Goal: Task Accomplishment & Management: Use online tool/utility

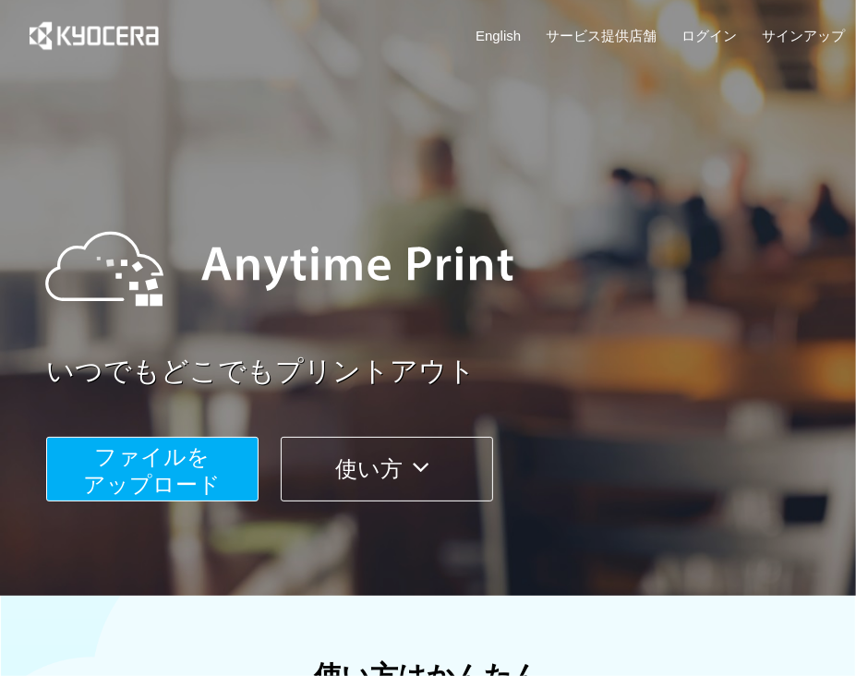
scroll to position [559, 0]
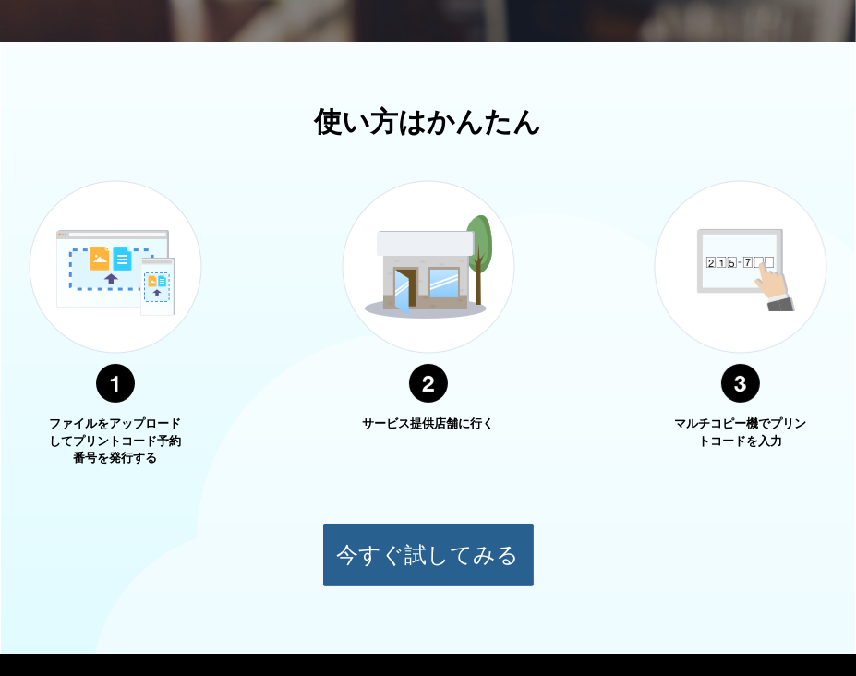
click at [455, 576] on button "今すぐ試してみる" at bounding box center [428, 555] width 212 height 65
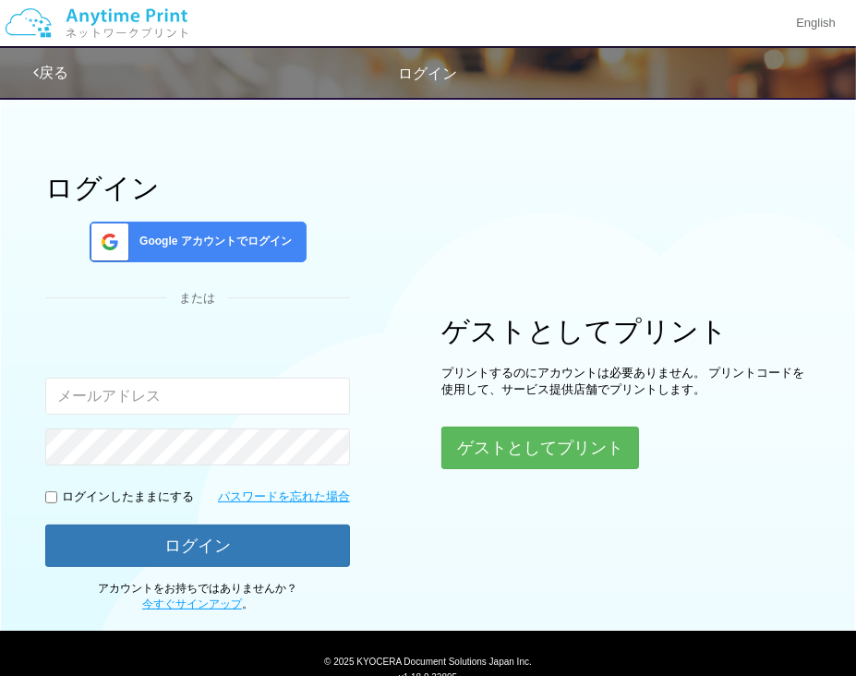
click at [521, 422] on div "ゲストとしてプリント プリントするのにアカウントは必要ありません。 プリントコードを使用して、サービス提供店舗でプリントします。 ゲストとしてプリント" at bounding box center [627, 392] width 370 height 153
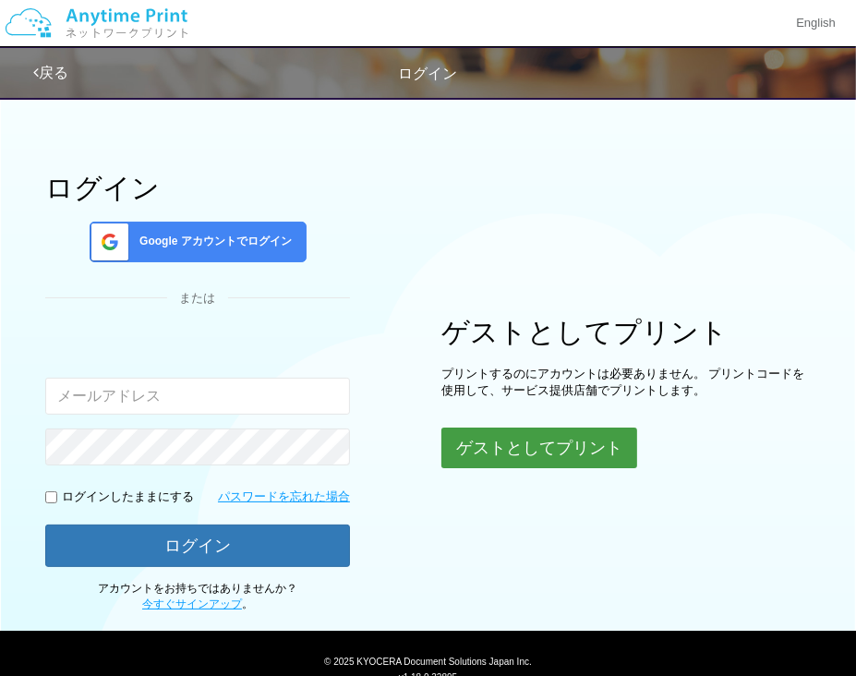
click at [513, 434] on button "ゲストとしてプリント" at bounding box center [540, 448] width 196 height 41
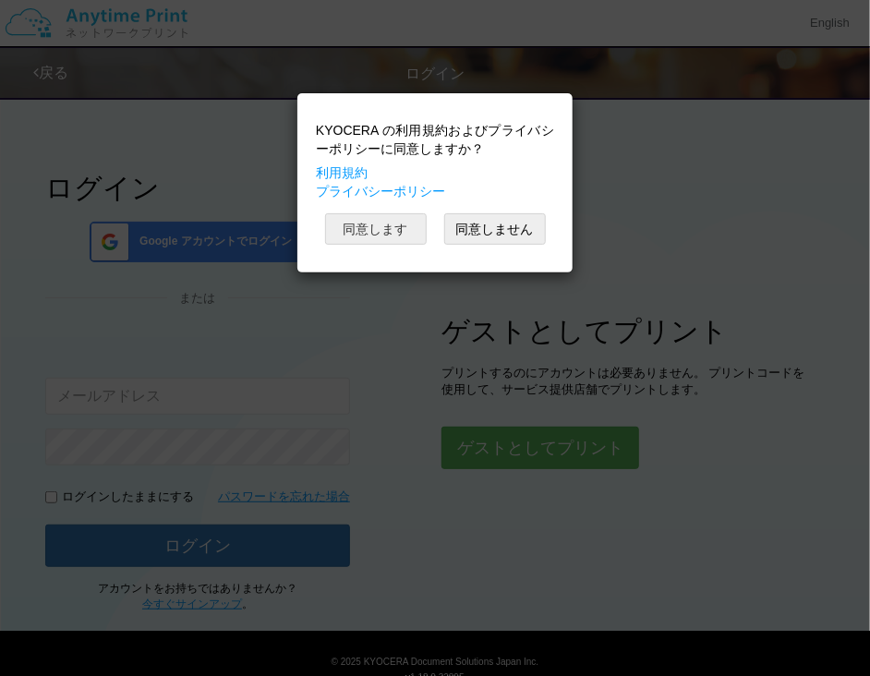
click at [394, 225] on button "同意します" at bounding box center [376, 228] width 102 height 31
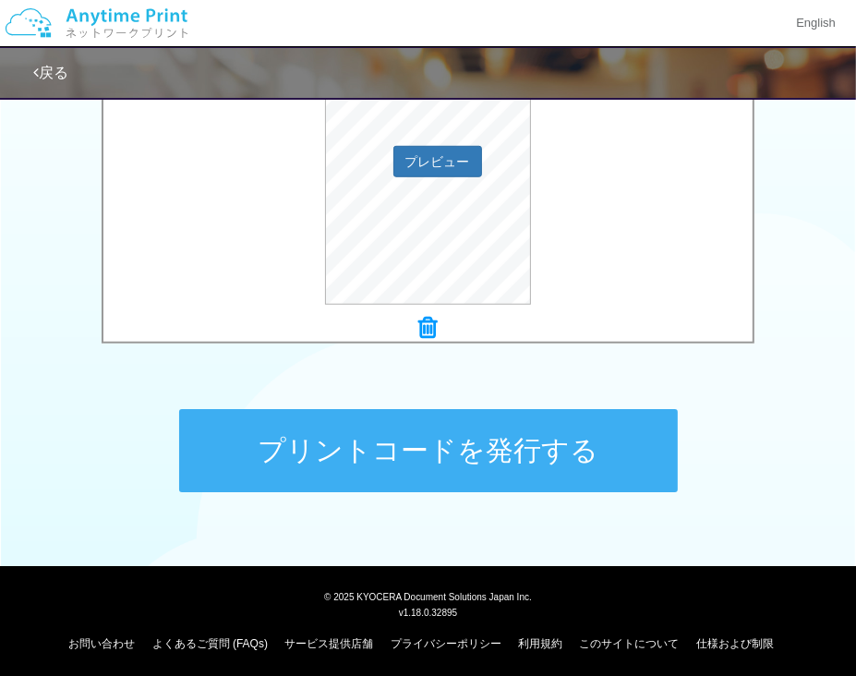
scroll to position [728, 0]
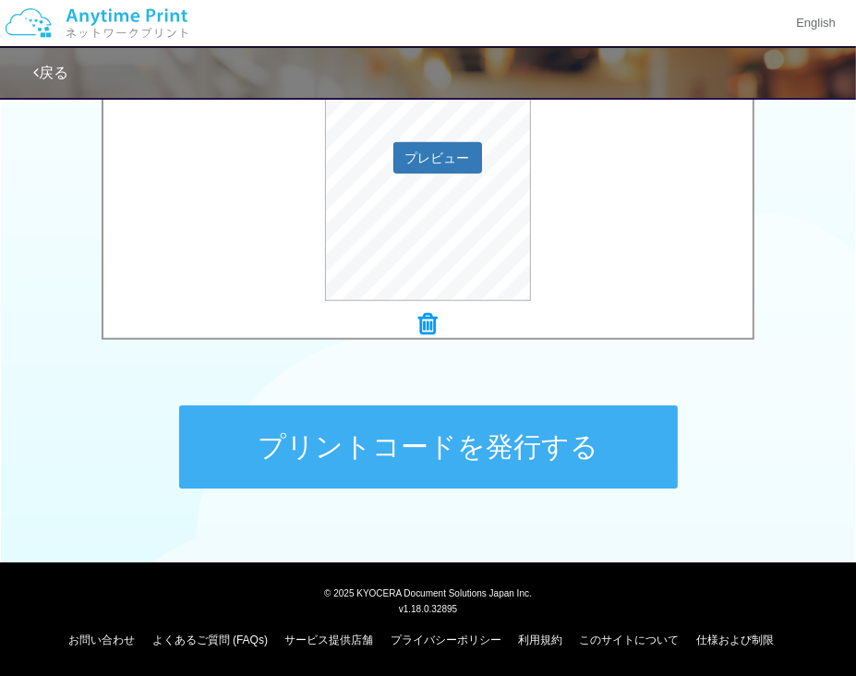
click at [501, 449] on button "プリントコードを発行する" at bounding box center [428, 447] width 499 height 83
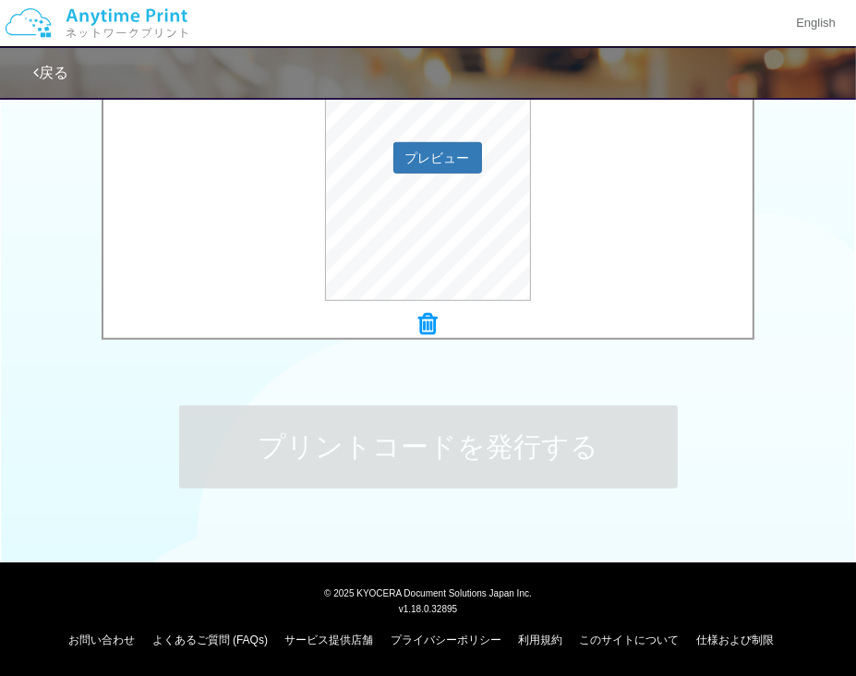
scroll to position [0, 0]
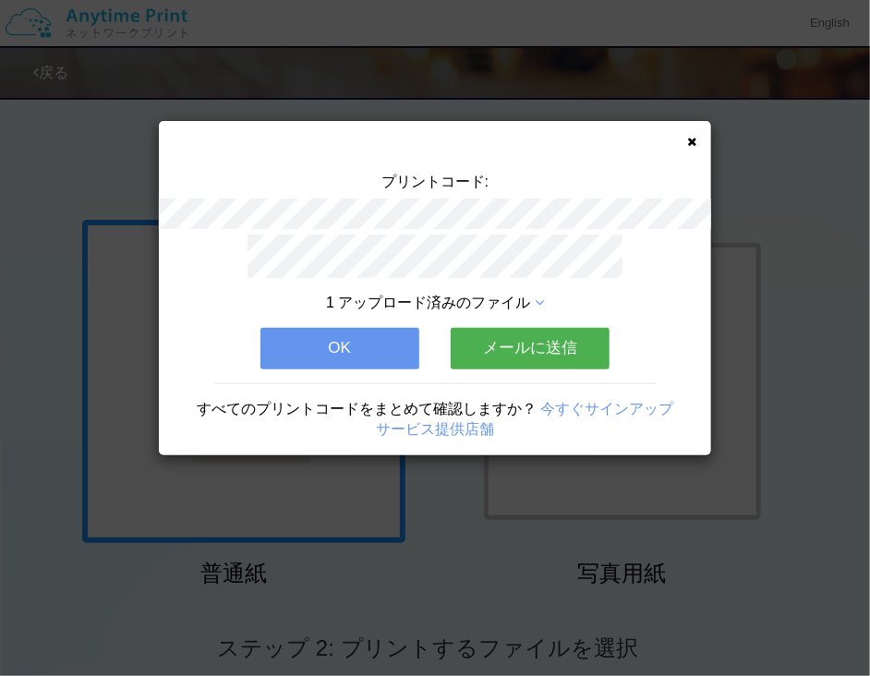
click at [696, 142] on icon at bounding box center [691, 142] width 9 height 12
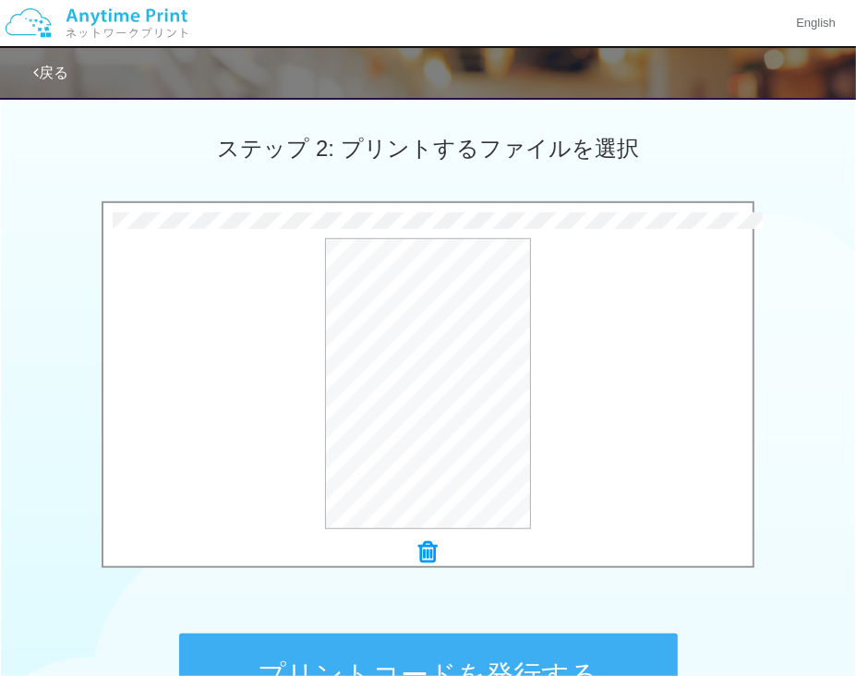
scroll to position [636, 0]
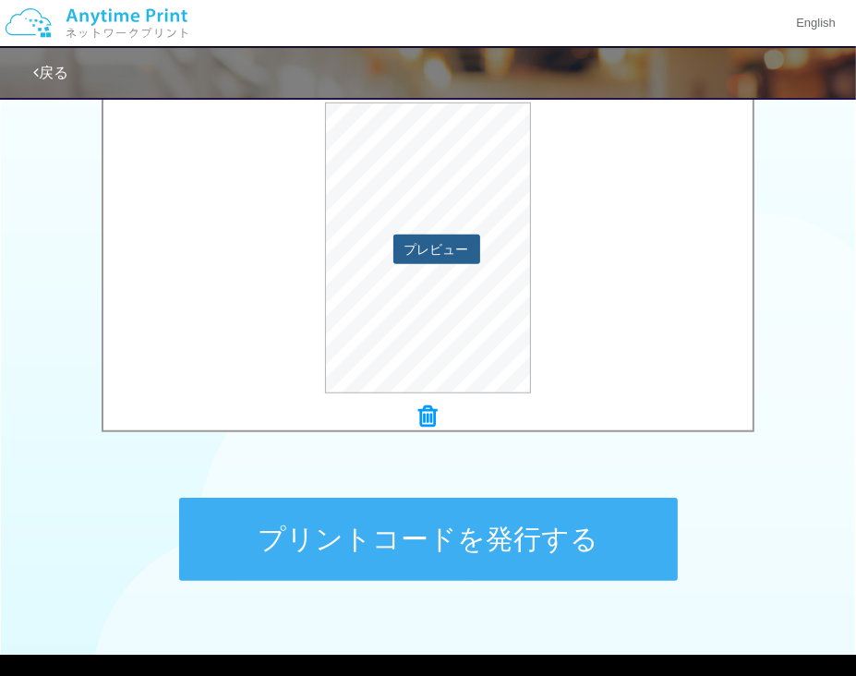
click at [425, 250] on button "プレビュー" at bounding box center [437, 250] width 87 height 30
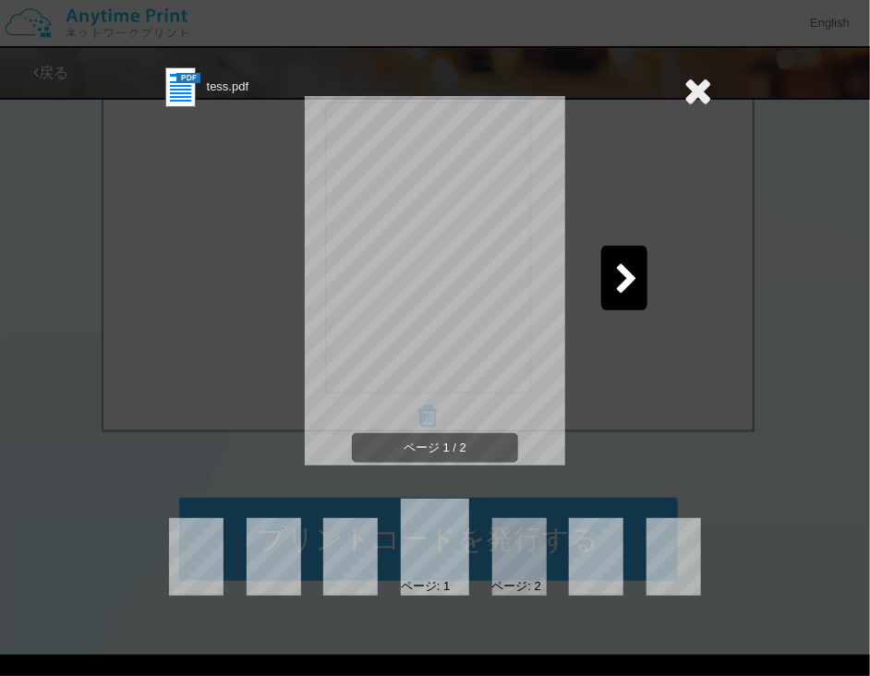
click at [613, 276] on div at bounding box center [624, 278] width 46 height 65
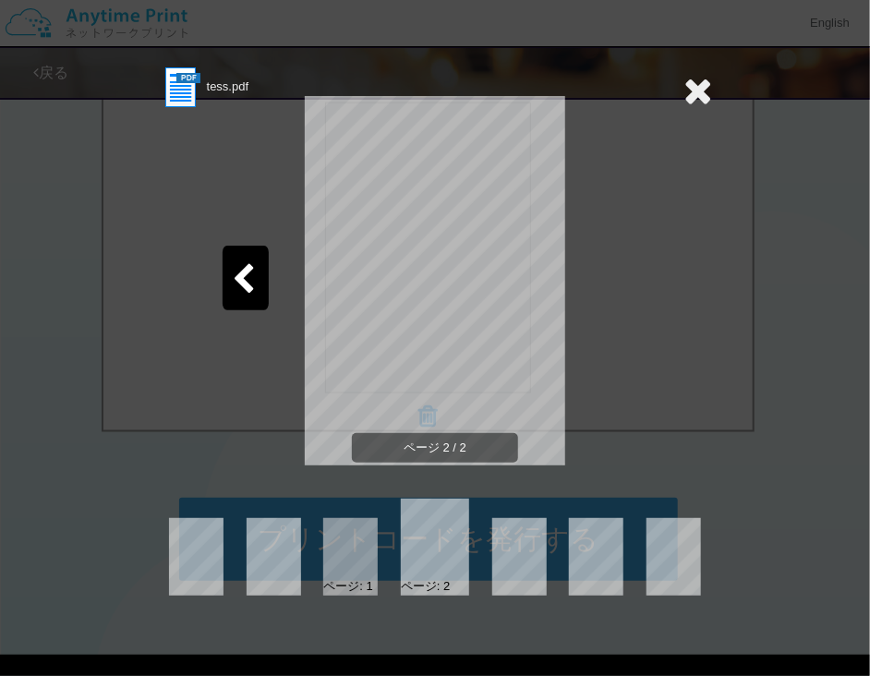
click at [261, 286] on div at bounding box center [246, 278] width 46 height 65
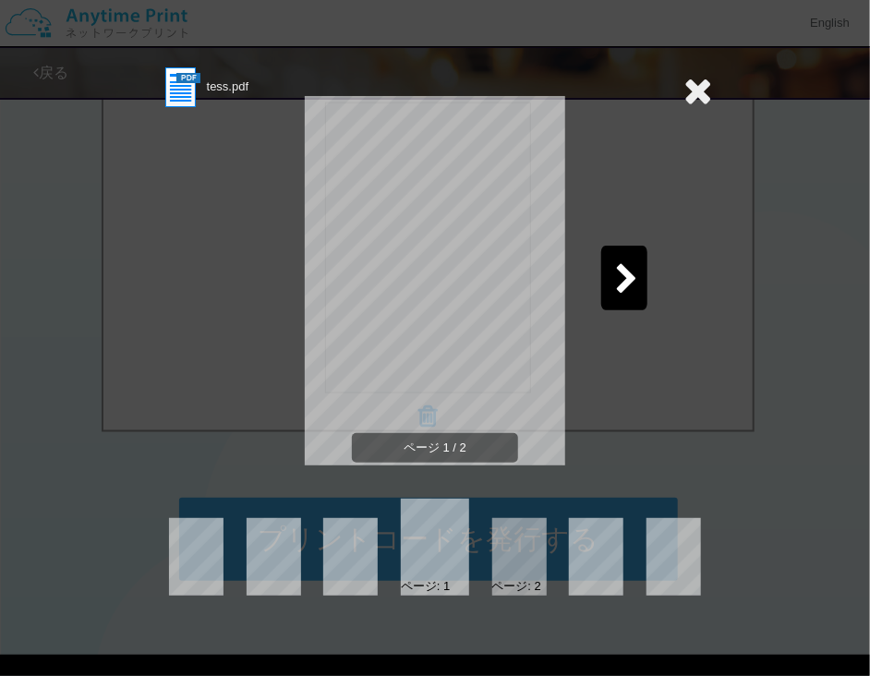
click at [699, 90] on icon at bounding box center [698, 90] width 29 height 37
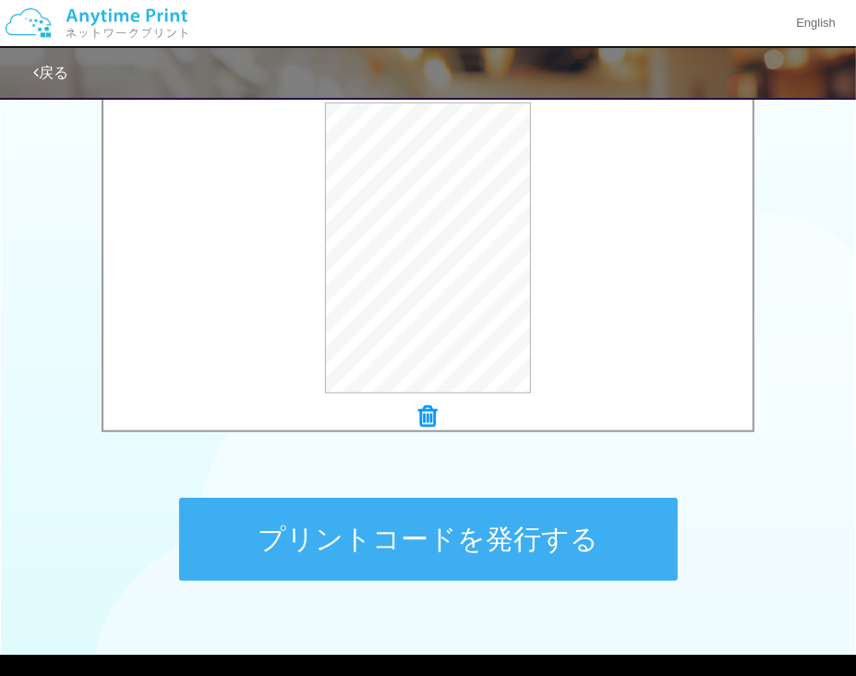
click at [503, 546] on button "プリントコードを発行する" at bounding box center [428, 539] width 499 height 83
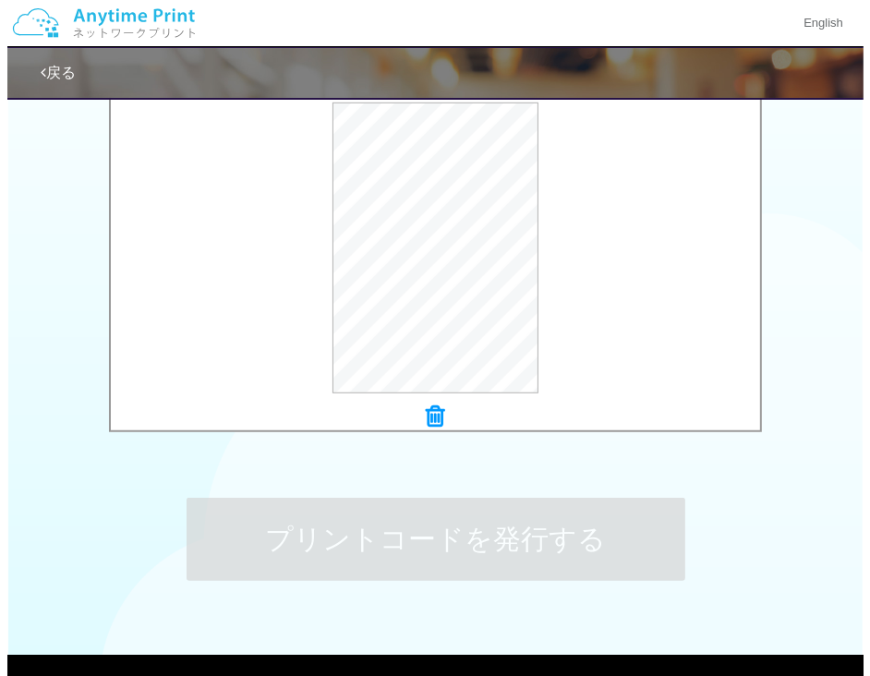
scroll to position [0, 0]
